Goal: Information Seeking & Learning: Learn about a topic

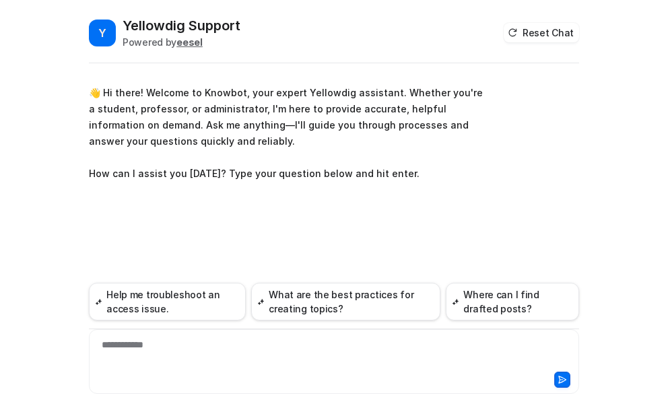
click at [156, 348] on div "**********" at bounding box center [334, 353] width 484 height 31
paste div
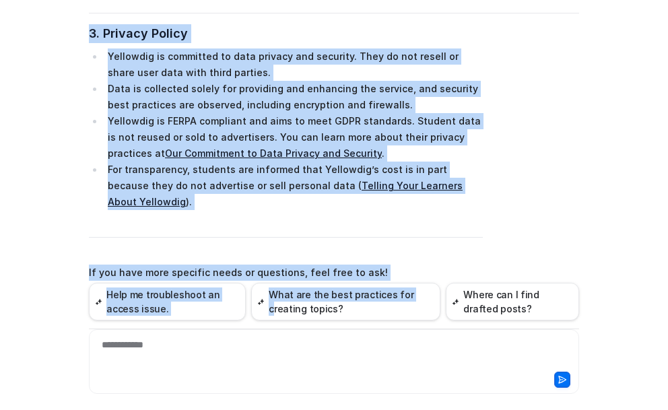
scroll to position [821, 0]
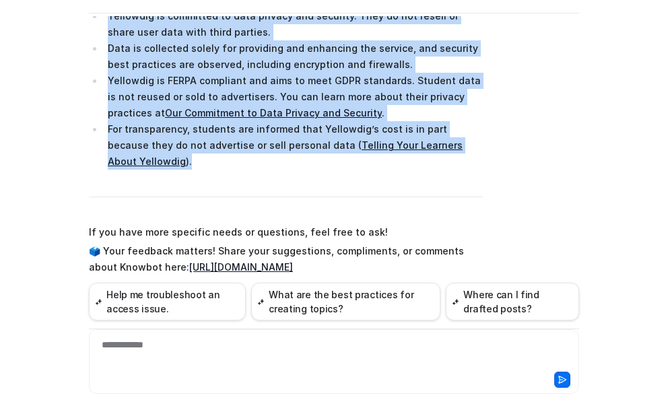
drag, startPoint x: 85, startPoint y: 30, endPoint x: 515, endPoint y: 141, distance: 444.0
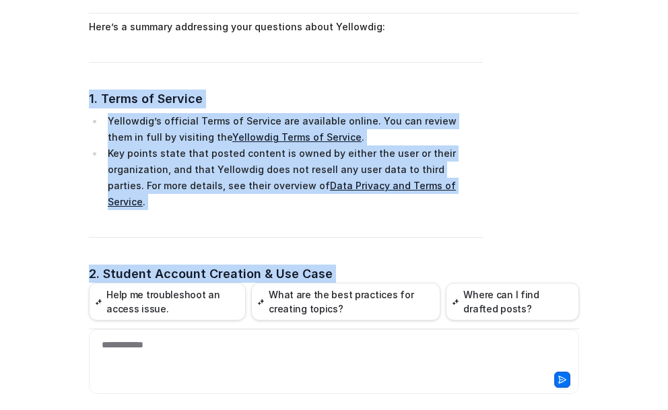
scroll to position [282, 0]
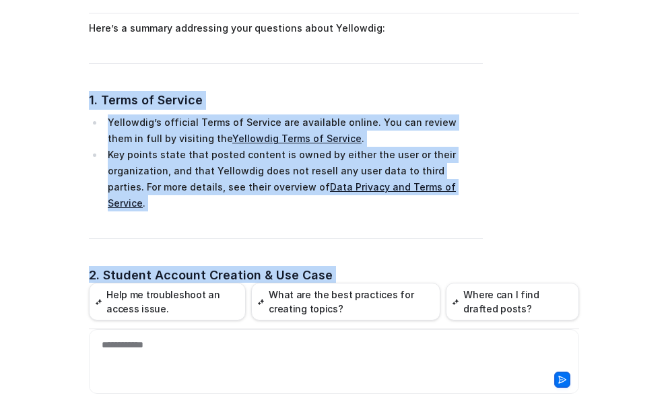
copy span "1. Terms of Service Yellowdig’s official Terms of Service are available online.…"
click at [515, 152] on div "Searched knowledge base search_queries : [ "Student account creation requiremen…" at bounding box center [334, 399] width 490 height 877
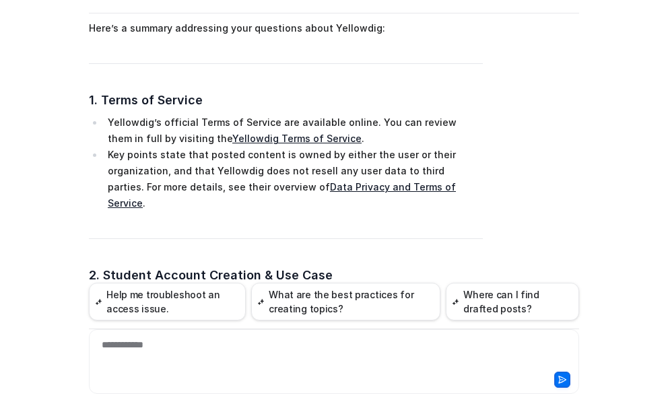
click at [232, 137] on link "Yellowdig Terms of Service" at bounding box center [296, 138] width 129 height 11
click at [328, 187] on link "Data Privacy and Terms of Service" at bounding box center [282, 195] width 348 height 28
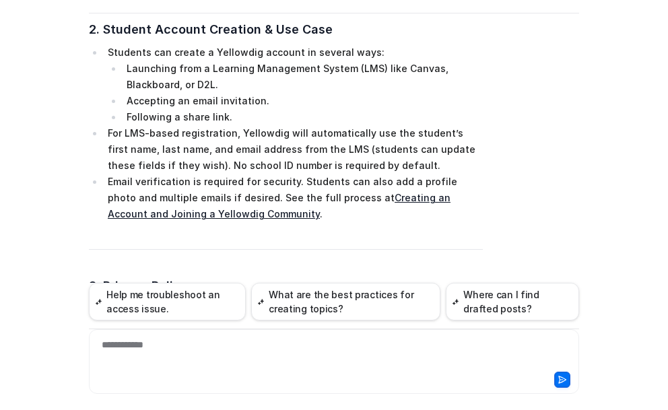
scroll to position [552, 0]
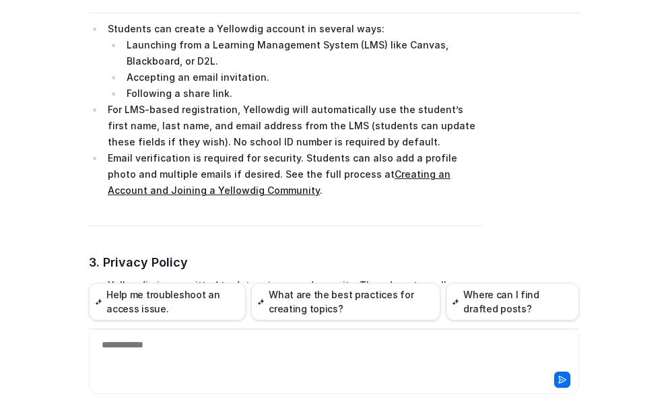
click at [362, 168] on link "Creating an Account and Joining a Yellowdig Community" at bounding box center [279, 182] width 343 height 28
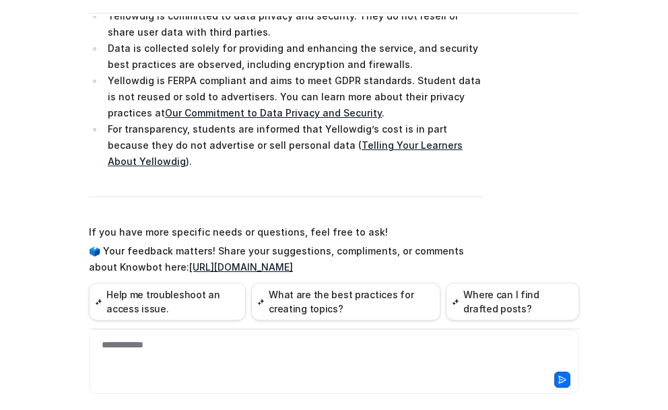
scroll to position [754, 0]
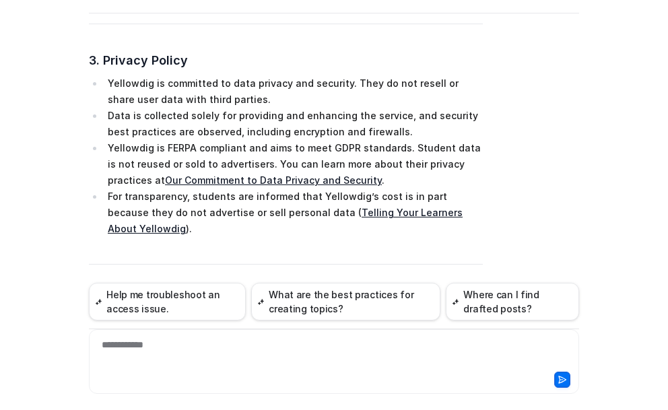
click at [383, 207] on link "Telling Your Learners About Yellowdig" at bounding box center [285, 221] width 355 height 28
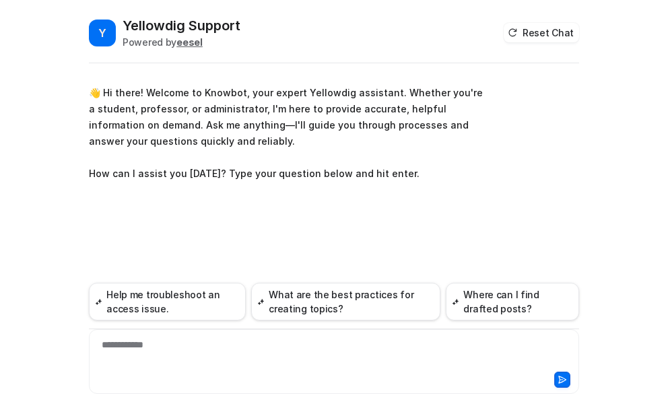
click at [138, 344] on div "**********" at bounding box center [334, 353] width 484 height 31
paste div
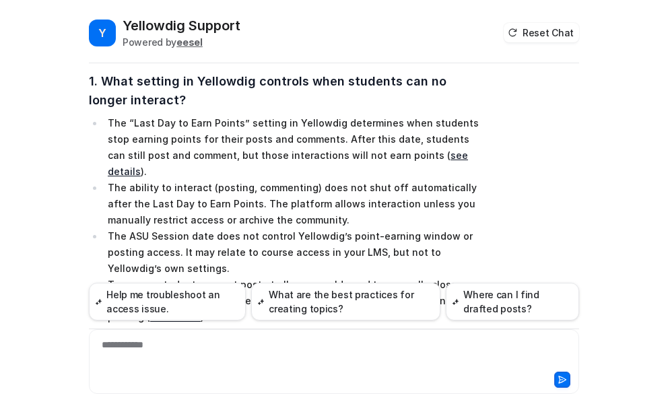
scroll to position [468, 0]
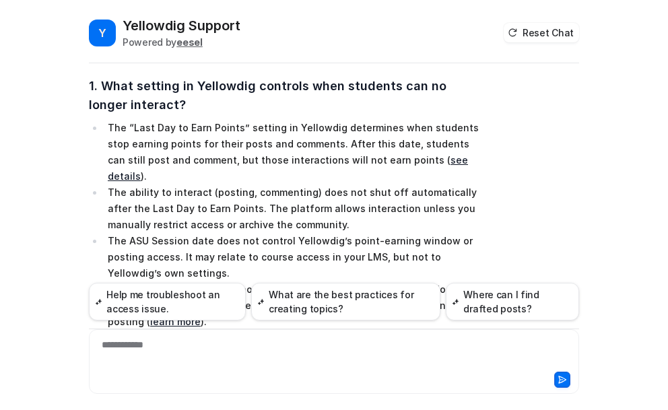
click at [371, 161] on link "see details" at bounding box center [288, 168] width 360 height 28
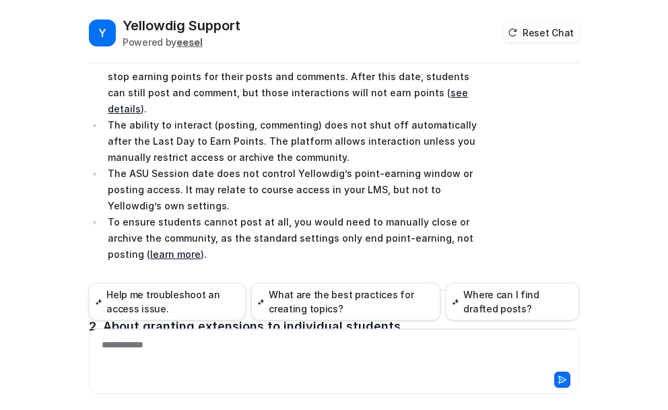
click at [201, 249] on link "learn more" at bounding box center [175, 254] width 51 height 11
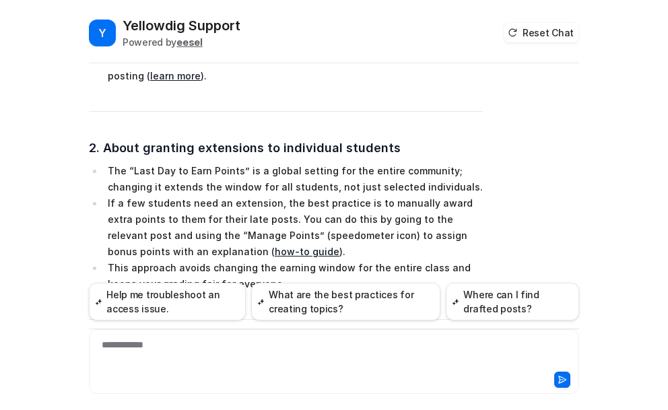
scroll to position [738, 0]
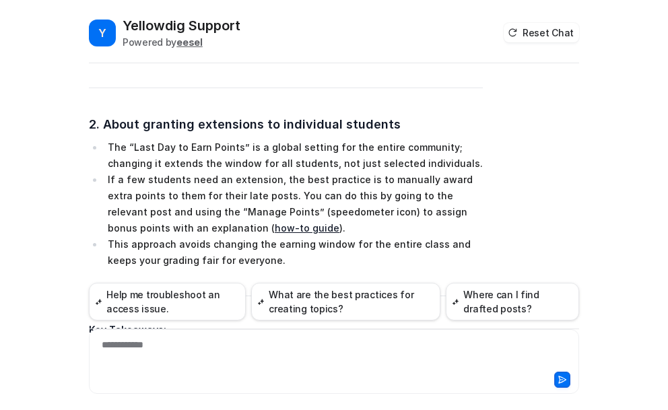
click at [275, 222] on link "how-to guide" at bounding box center [307, 227] width 65 height 11
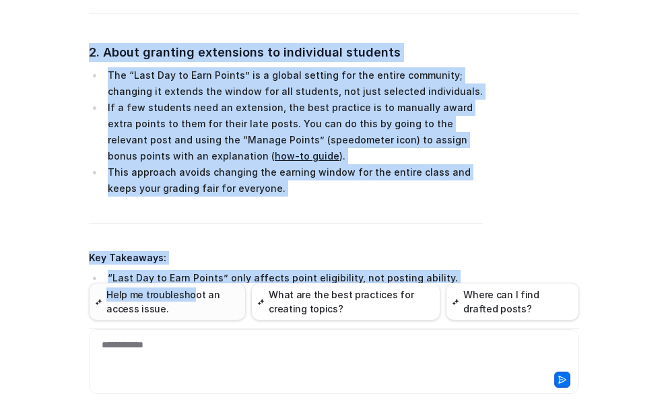
scroll to position [872, 0]
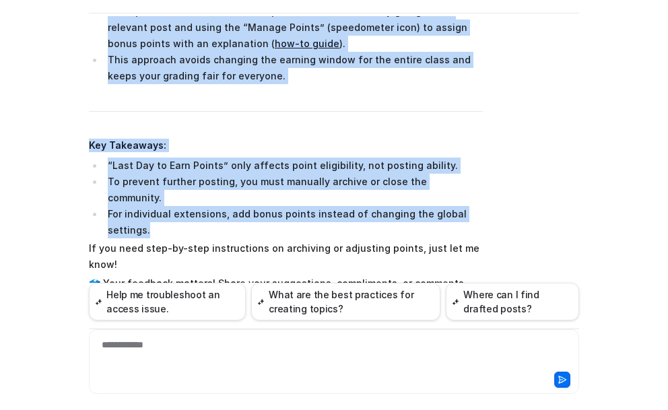
drag, startPoint x: 83, startPoint y: 100, endPoint x: 507, endPoint y: 188, distance: 432.9
click at [507, 188] on div "Y Yellowdig Support Powered by eesel Reset Chat 👋 Hi there! Welcome to Knowbot,…" at bounding box center [334, 163] width 512 height 394
copy span "4. Lore ipsumdo si Ametconse adipisci elit seddoeiu tem in utlabo etdolore? Mag…"
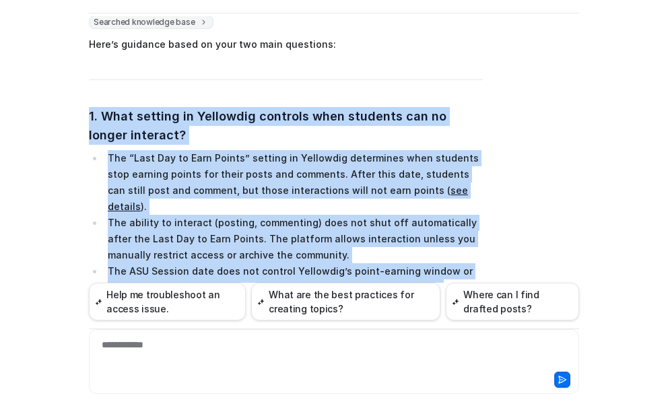
scroll to position [468, 0]
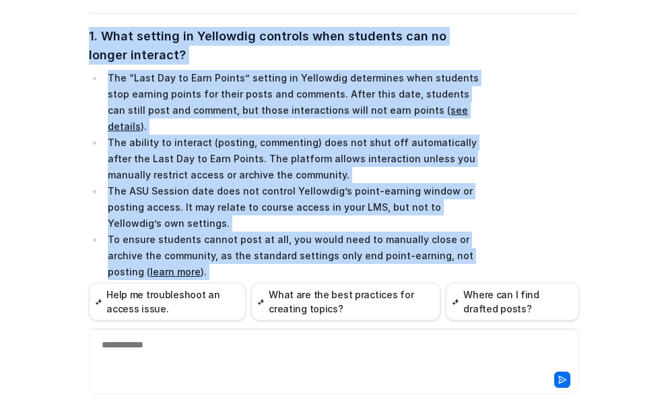
click at [511, 135] on div "Searched knowledge base search_queries : [ "Last Day to Earn Points setting fun…" at bounding box center [334, 326] width 490 height 820
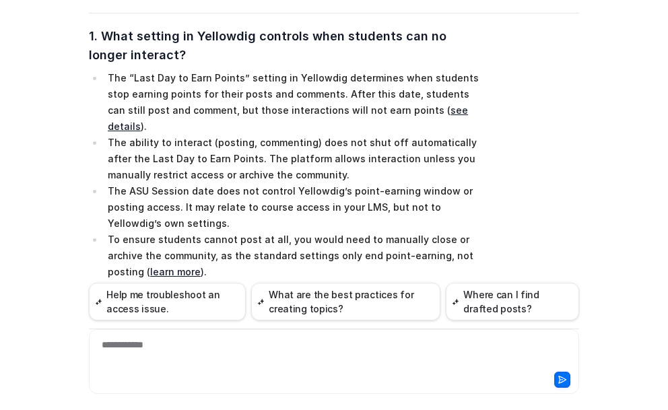
click at [379, 111] on link "see details" at bounding box center [288, 118] width 360 height 28
click at [201, 266] on link "learn more" at bounding box center [175, 271] width 51 height 11
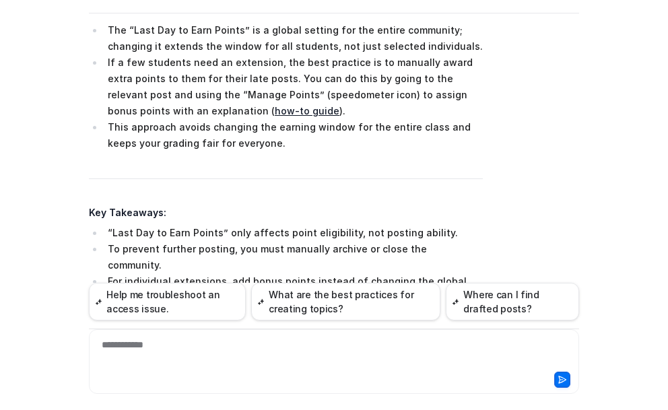
scroll to position [738, 0]
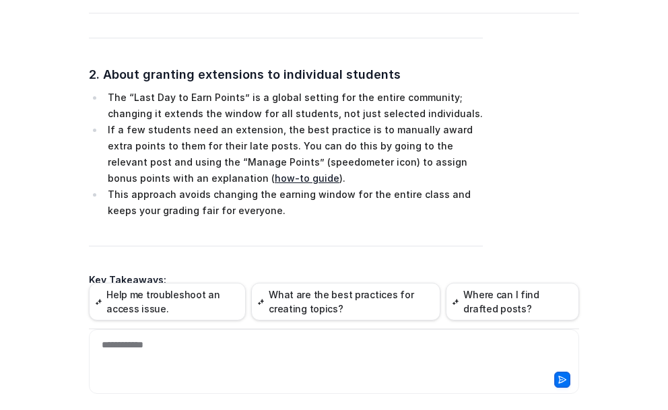
click at [275, 172] on link "how-to guide" at bounding box center [307, 177] width 65 height 11
